Goal: Task Accomplishment & Management: Use online tool/utility

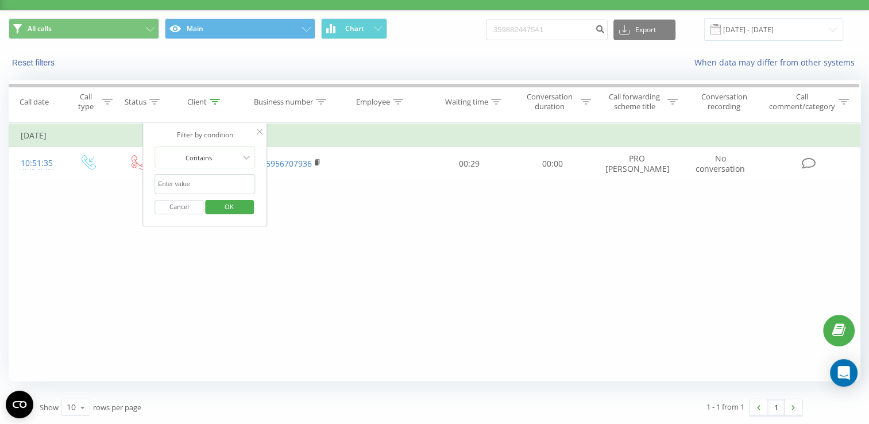
click at [261, 131] on icon at bounding box center [260, 132] width 6 height 6
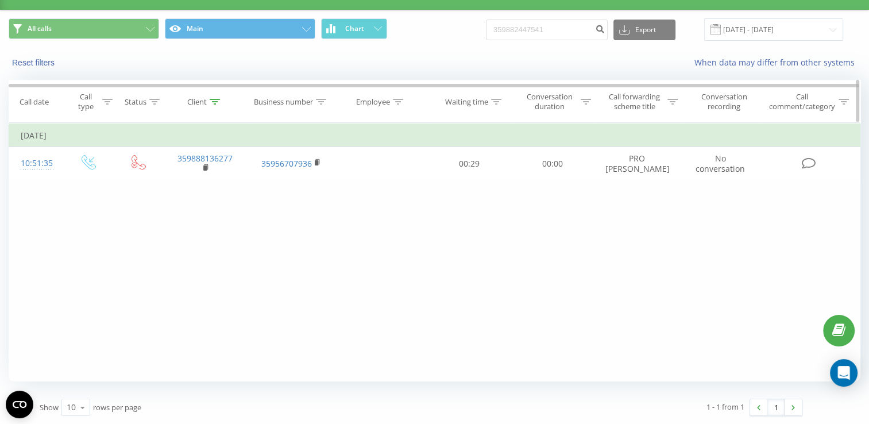
click at [216, 99] on icon at bounding box center [215, 102] width 10 height 6
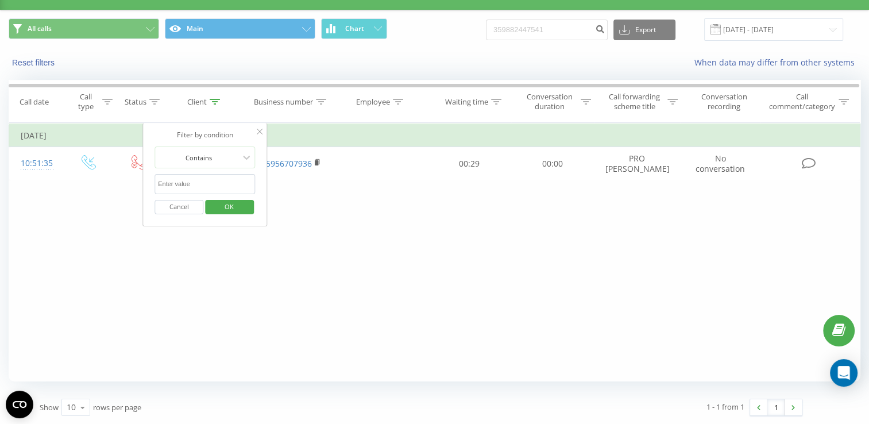
click at [235, 205] on span "OK" at bounding box center [229, 207] width 32 height 18
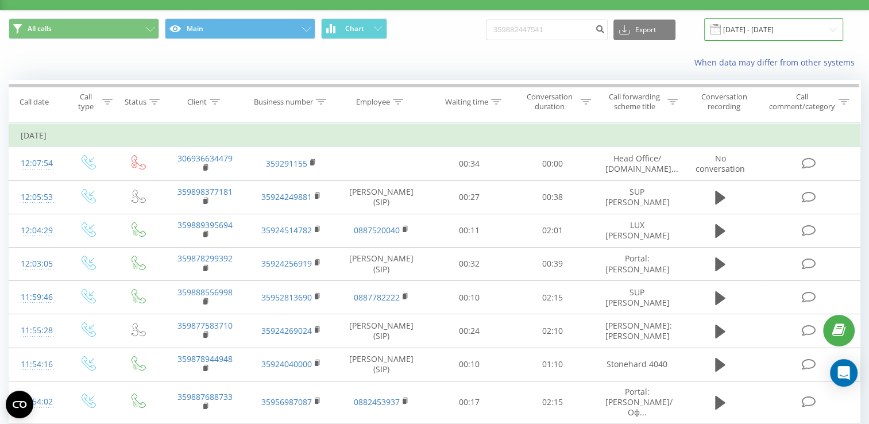
click at [835, 29] on input "[DATE] - [DATE]" at bounding box center [773, 29] width 139 height 22
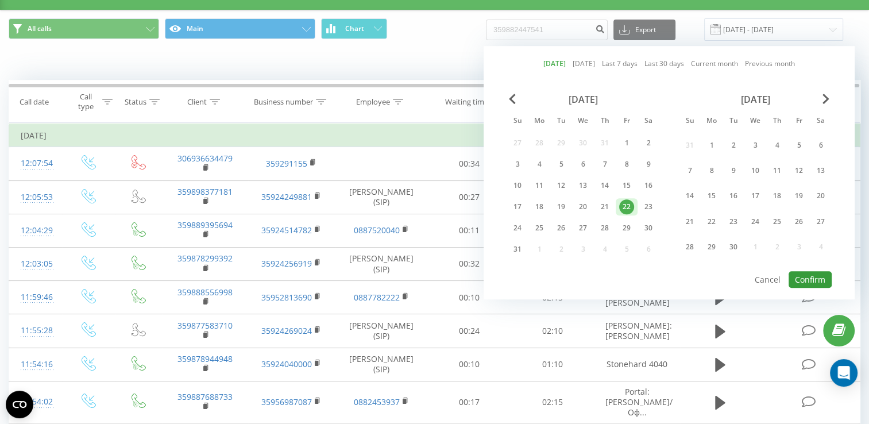
click at [801, 274] on button "Confirm" at bounding box center [810, 279] width 43 height 17
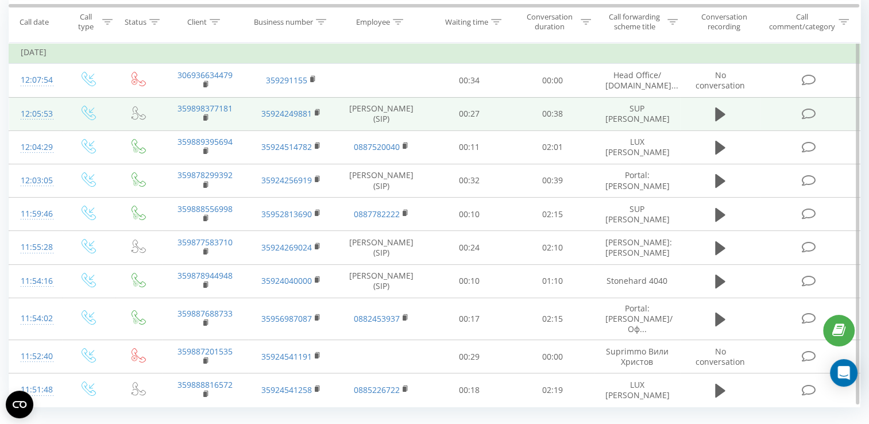
scroll to position [115, 0]
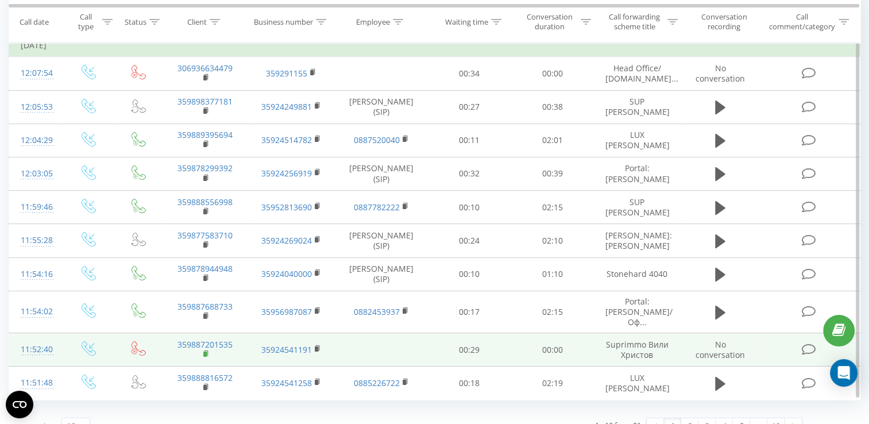
click at [207, 355] on rect at bounding box center [204, 354] width 3 height 5
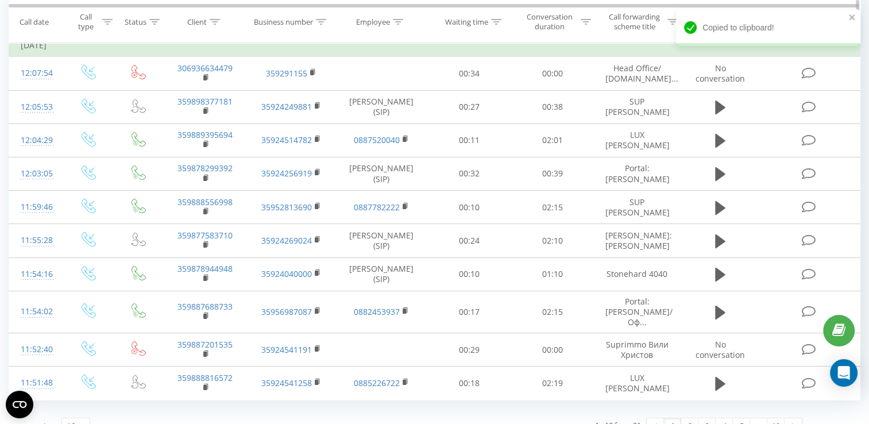
click at [214, 24] on icon at bounding box center [215, 21] width 10 height 6
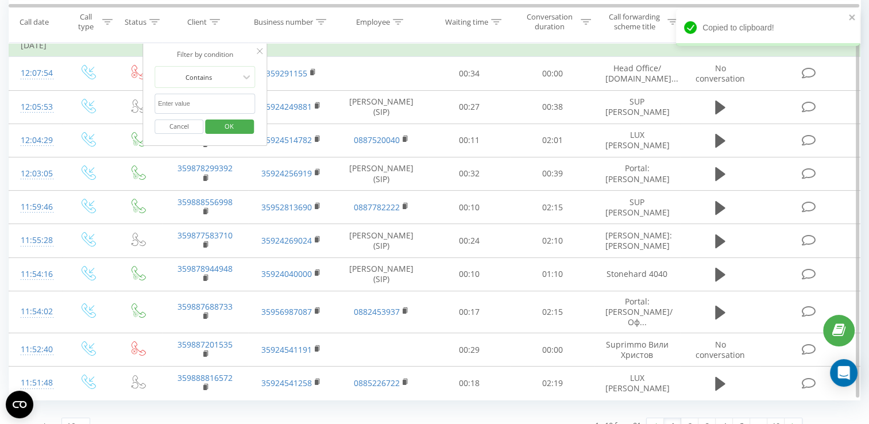
paste input "359887201535"
type input "359887201535"
click at [236, 127] on span "OK" at bounding box center [229, 126] width 32 height 18
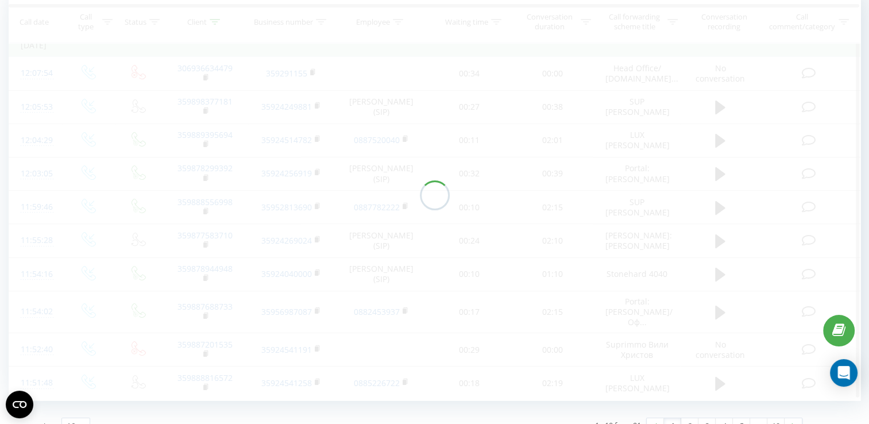
scroll to position [25, 0]
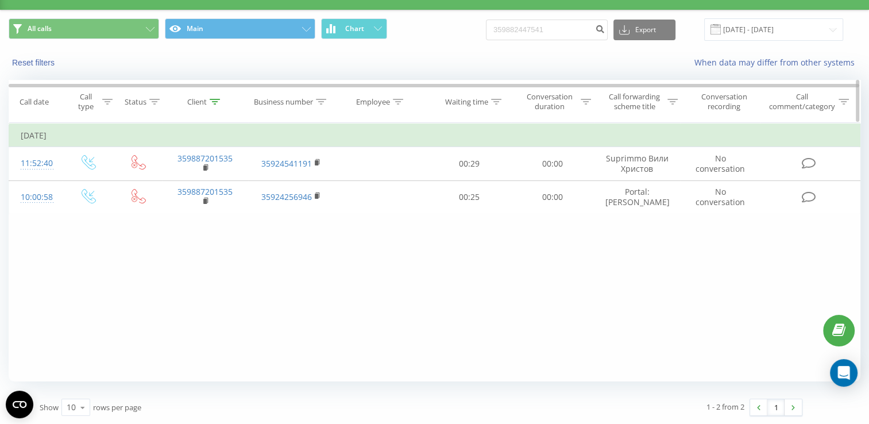
click at [215, 101] on icon at bounding box center [215, 102] width 10 height 6
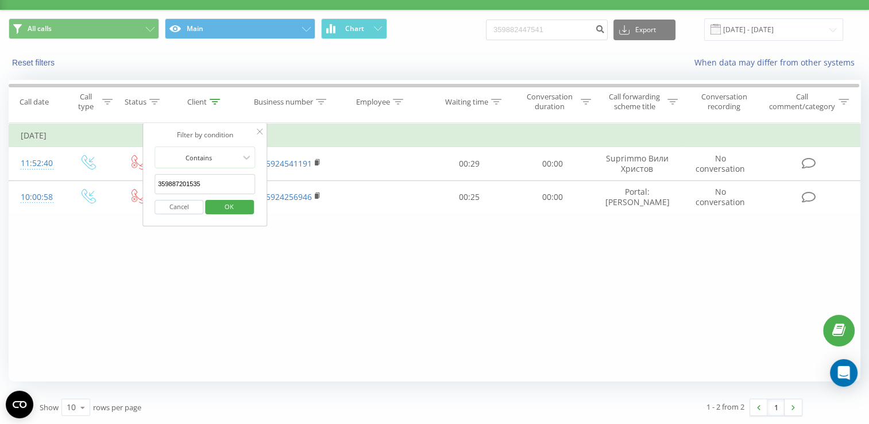
drag, startPoint x: 205, startPoint y: 187, endPoint x: 146, endPoint y: 184, distance: 58.7
click at [146, 184] on div "Filter by condition Contains 359887201535 Cancel OK" at bounding box center [204, 174] width 125 height 103
click at [232, 206] on span "OK" at bounding box center [229, 207] width 32 height 18
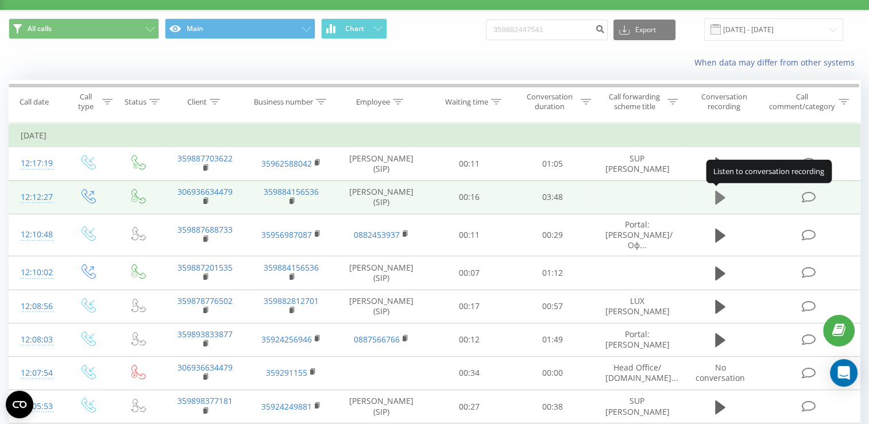
click at [718, 199] on icon at bounding box center [720, 198] width 10 height 14
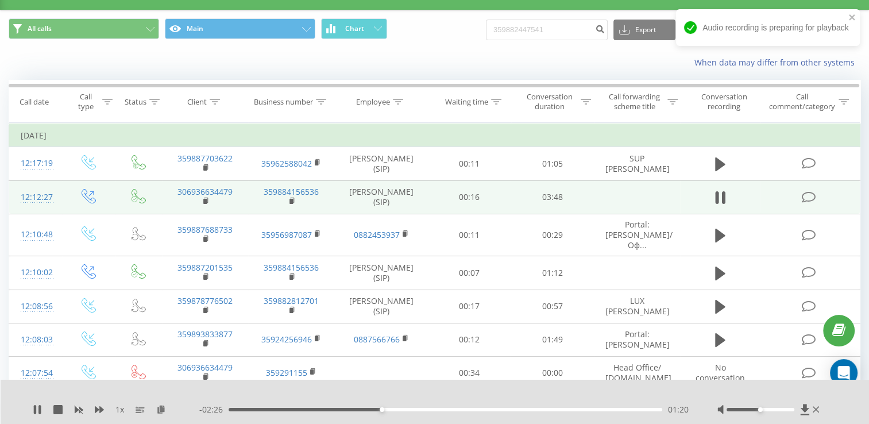
click at [366, 408] on div "01:20" at bounding box center [446, 409] width 434 height 3
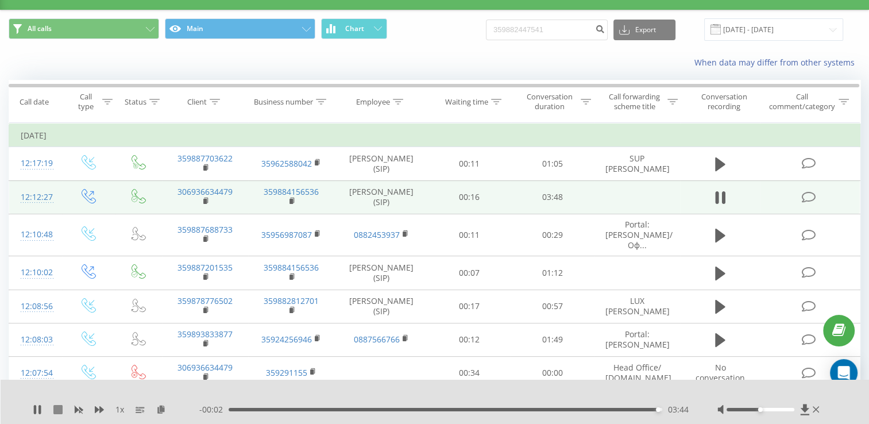
click at [62, 409] on icon at bounding box center [57, 409] width 9 height 9
